Goal: Find specific page/section

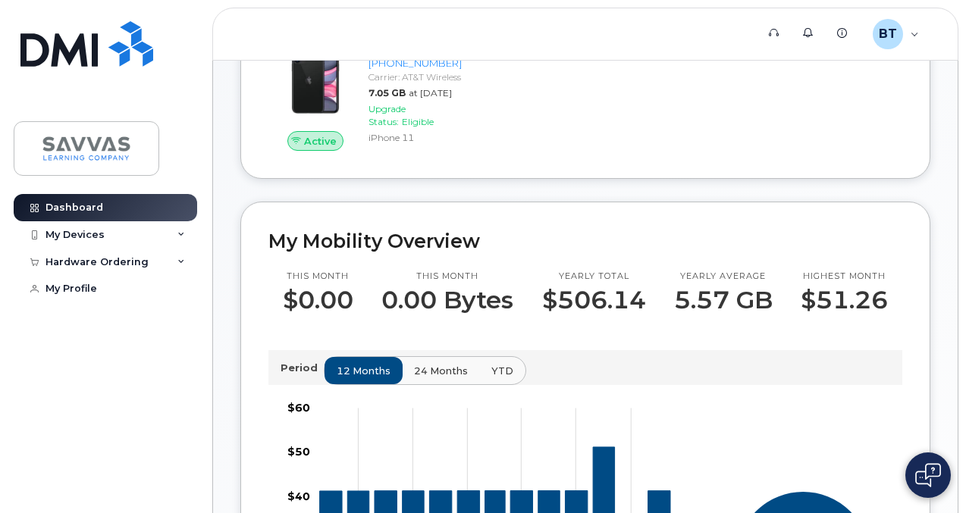
scroll to position [246, 0]
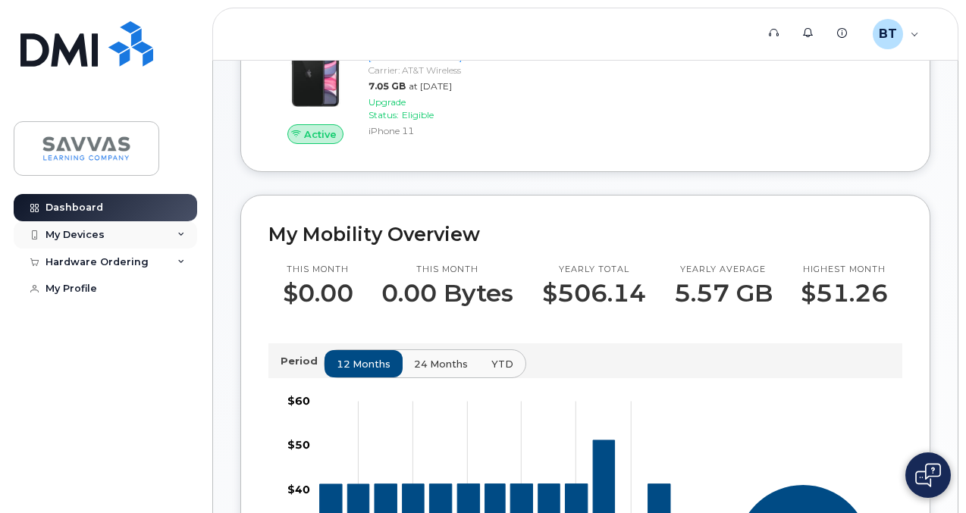
click at [116, 234] on div "My Devices" at bounding box center [105, 234] width 183 height 27
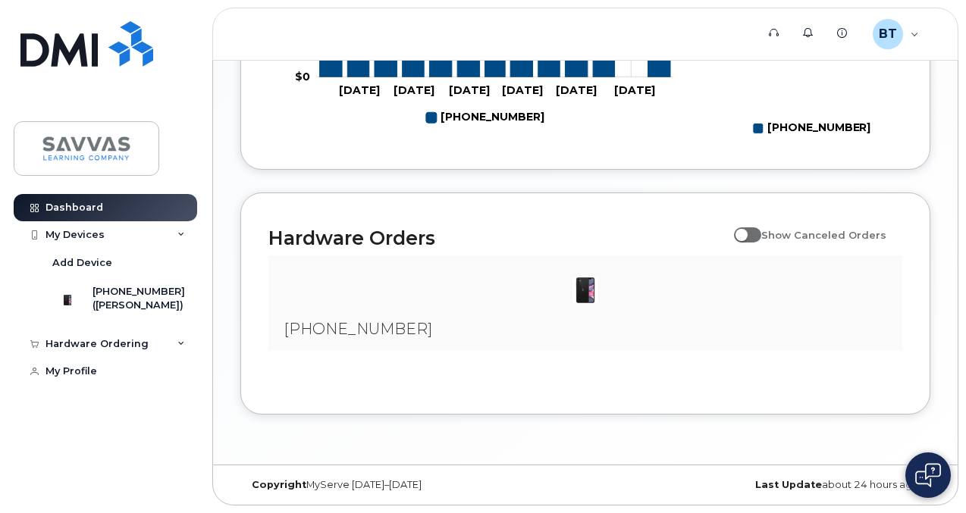
scroll to position [886, 0]
click at [91, 233] on div "My Devices" at bounding box center [74, 235] width 59 height 12
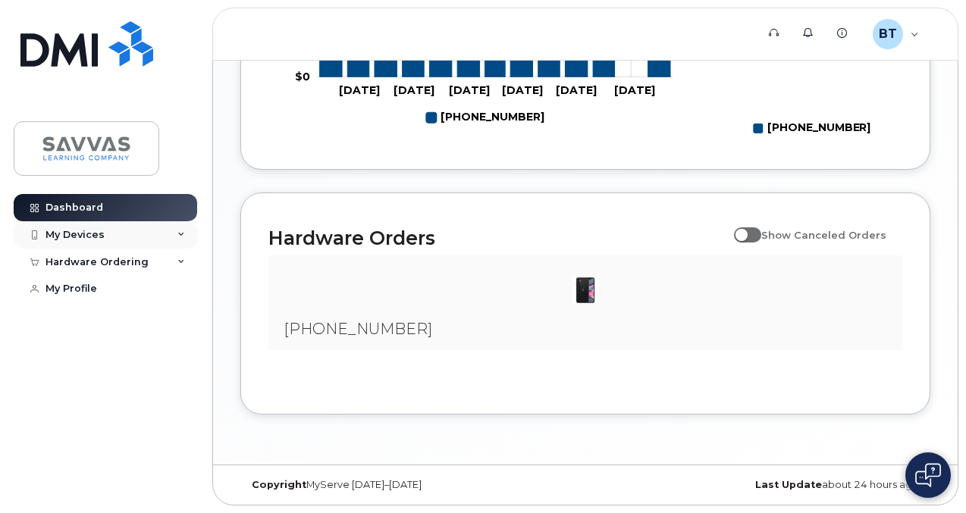
click at [91, 233] on div "My Devices" at bounding box center [74, 235] width 59 height 12
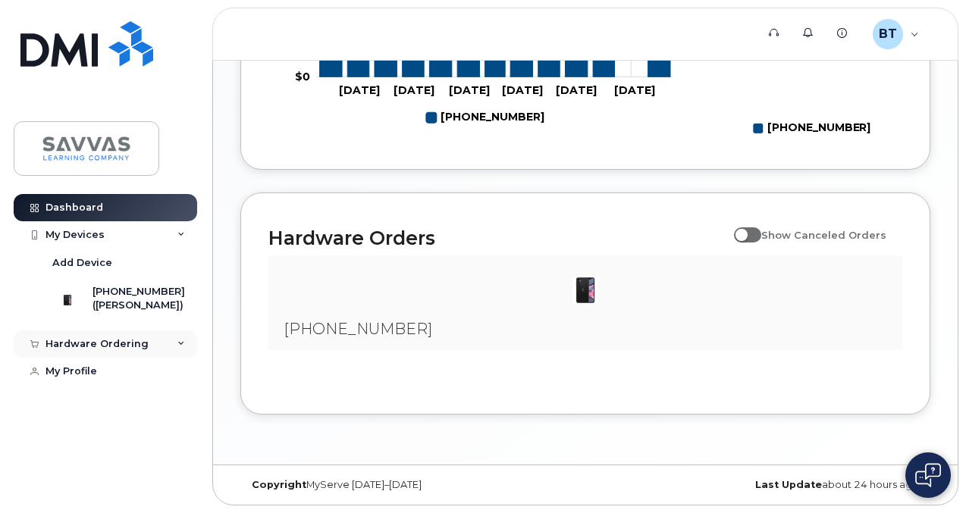
click at [146, 358] on div "Hardware Ordering" at bounding box center [105, 343] width 183 height 27
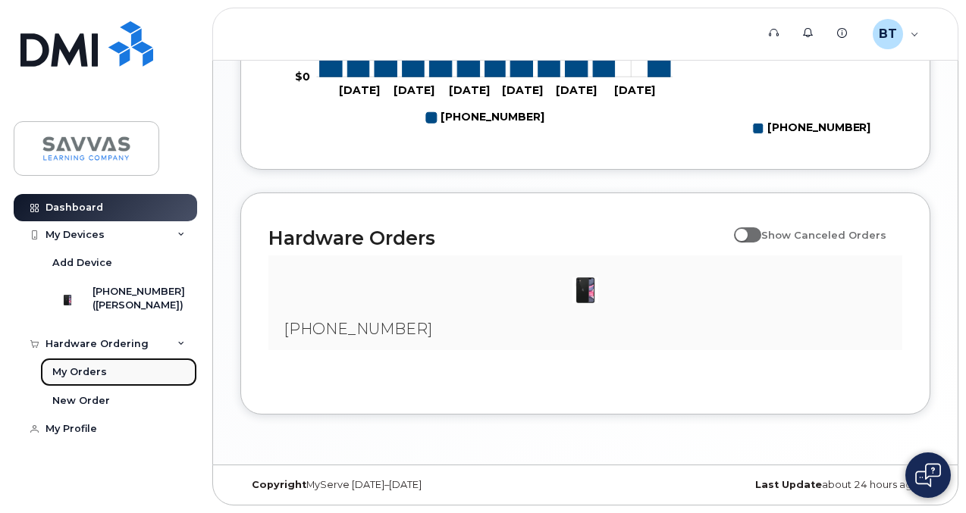
click at [121, 384] on link "My Orders" at bounding box center [118, 372] width 157 height 29
